Goal: Task Accomplishment & Management: Manage account settings

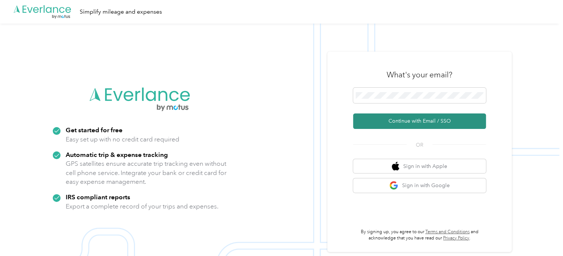
click at [442, 121] on button "Continue with Email / SSO" at bounding box center [419, 121] width 133 height 15
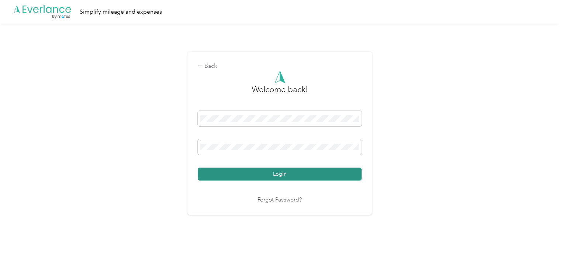
click at [346, 168] on button "Login" at bounding box center [280, 174] width 164 height 13
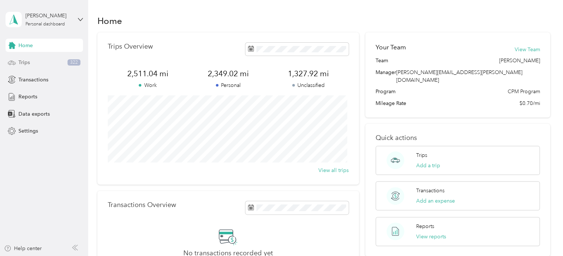
click at [37, 65] on div "Trips 322" at bounding box center [44, 62] width 77 height 13
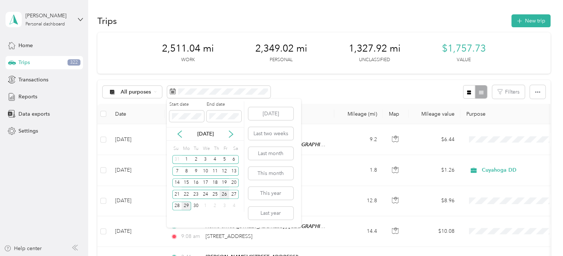
click at [226, 196] on div "26" at bounding box center [224, 194] width 10 height 9
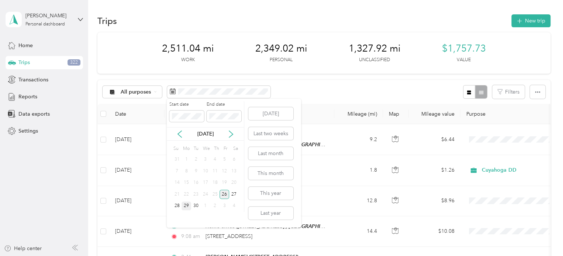
click at [226, 196] on div "26" at bounding box center [224, 194] width 10 height 9
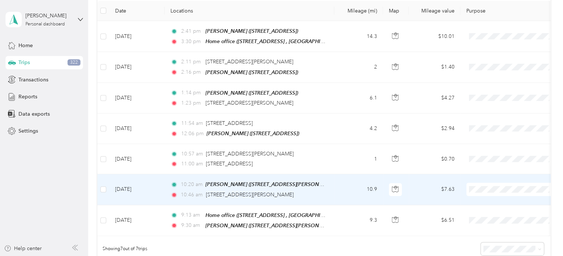
scroll to position [147, 0]
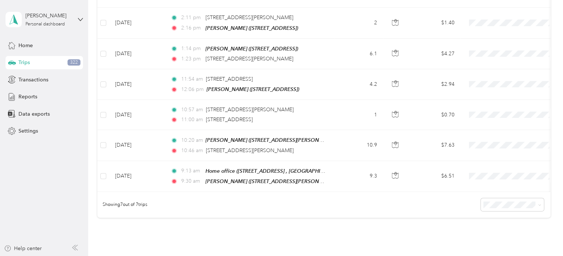
drag, startPoint x: 239, startPoint y: 70, endPoint x: 202, endPoint y: 214, distance: 148.8
click at [202, 214] on div "Showing 7 out of 7 trips" at bounding box center [323, 205] width 453 height 26
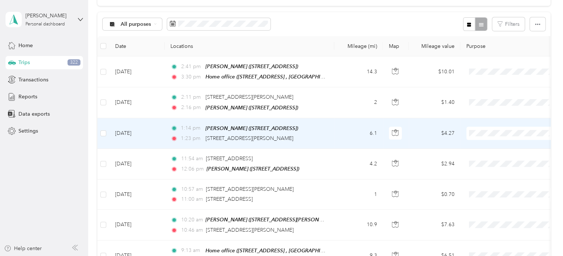
scroll to position [0, 0]
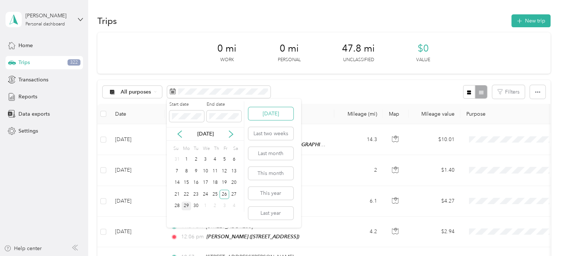
click at [273, 110] on button "[DATE]" at bounding box center [270, 113] width 45 height 13
